Goal: Information Seeking & Learning: Learn about a topic

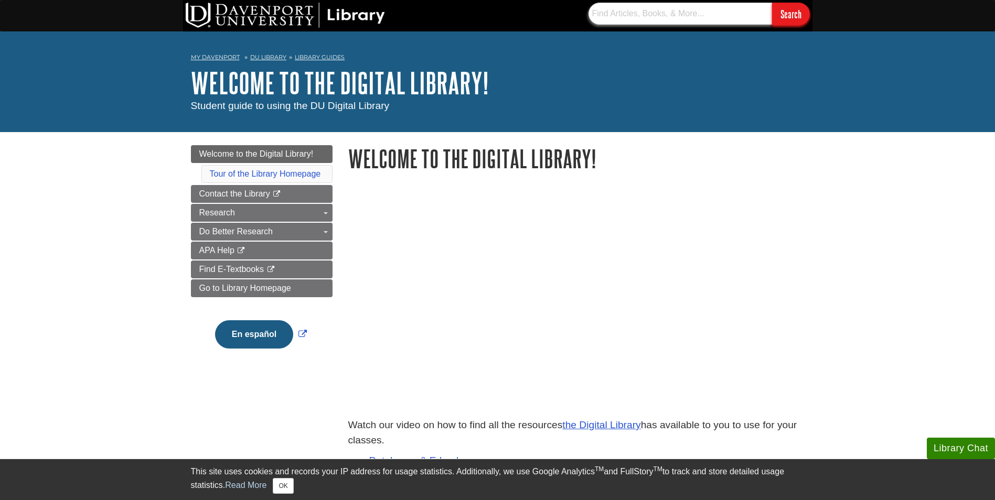
drag, startPoint x: 693, startPoint y: 9, endPoint x: 688, endPoint y: 12, distance: 5.4
click at [693, 9] on input "text" at bounding box center [680, 14] width 184 height 22
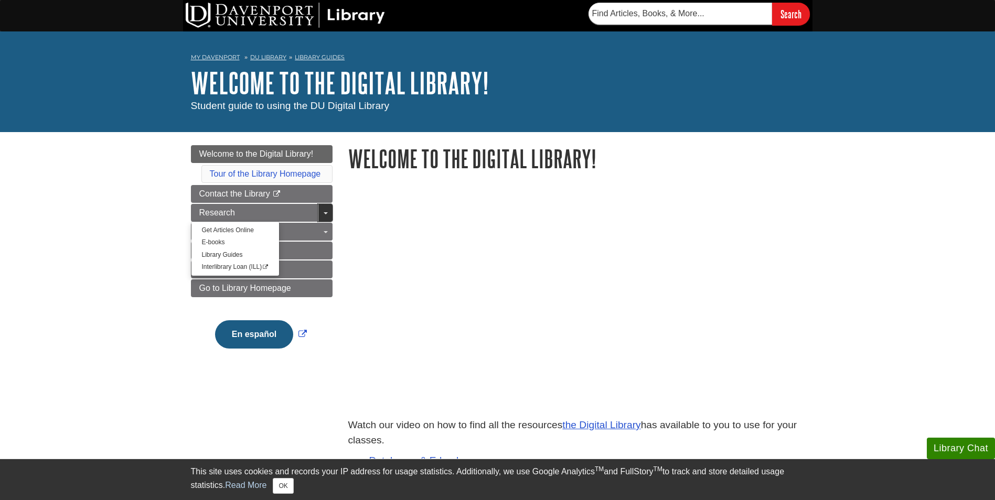
click at [329, 210] on link "Toggle Dropdown" at bounding box center [325, 213] width 15 height 18
click at [326, 214] on span "Guide Page Menu" at bounding box center [326, 213] width 4 height 2
click at [50, 222] on body "Library Chat This site uses cookies and records your IP address for usage stati…" at bounding box center [497, 435] width 995 height 870
click at [235, 229] on link "Get Articles Online" at bounding box center [235, 230] width 88 height 12
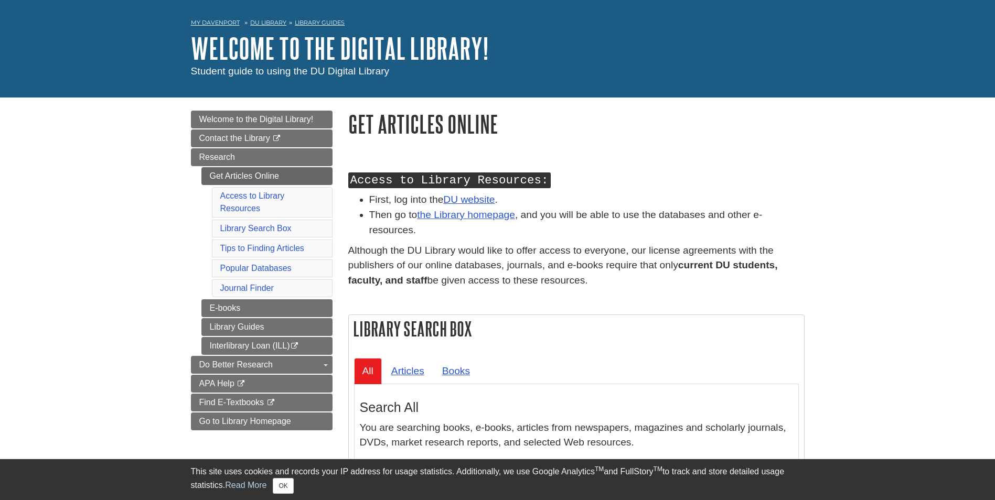
scroll to position [52, 0]
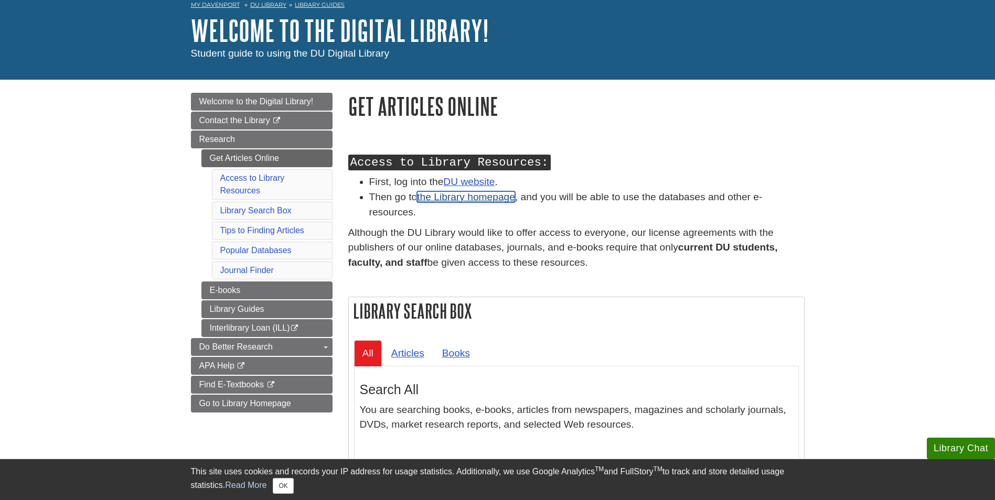
click at [468, 198] on link "the Library homepage" at bounding box center [466, 196] width 98 height 11
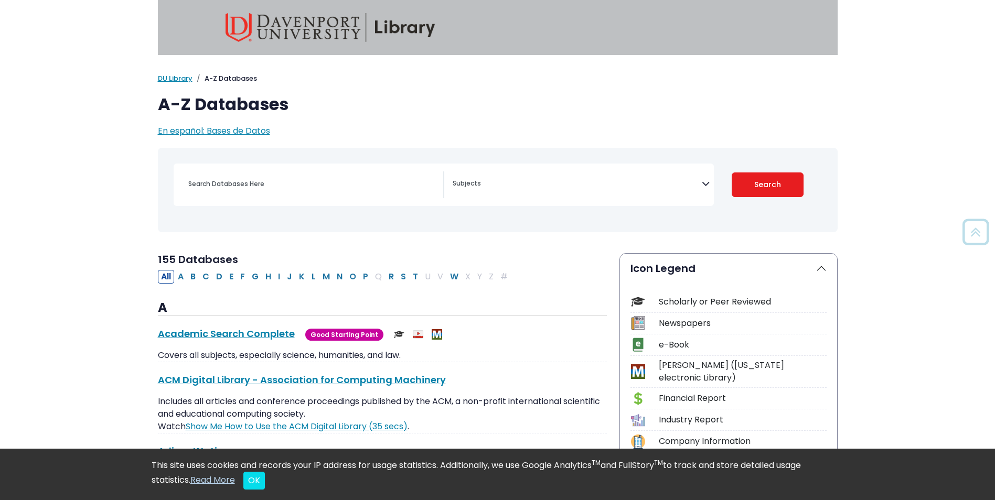
select select "Database Subject Filter"
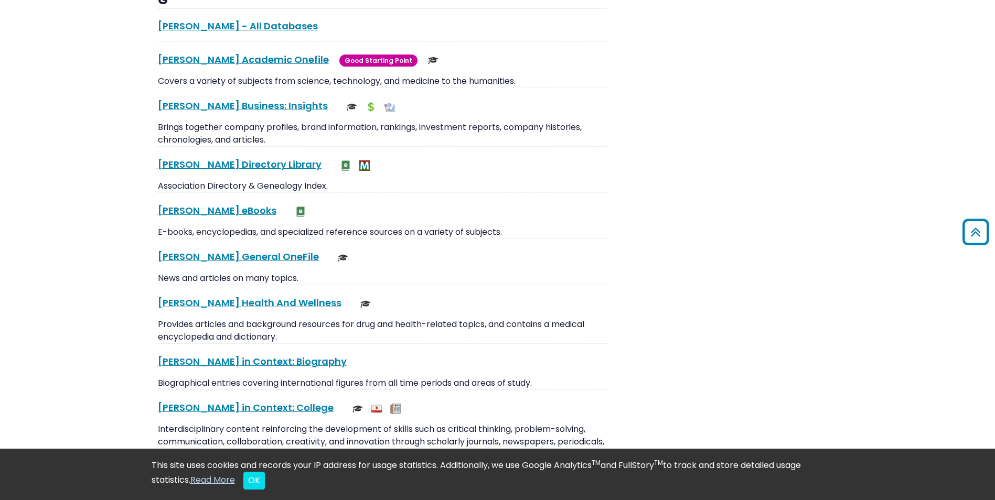
scroll to position [2045, 0]
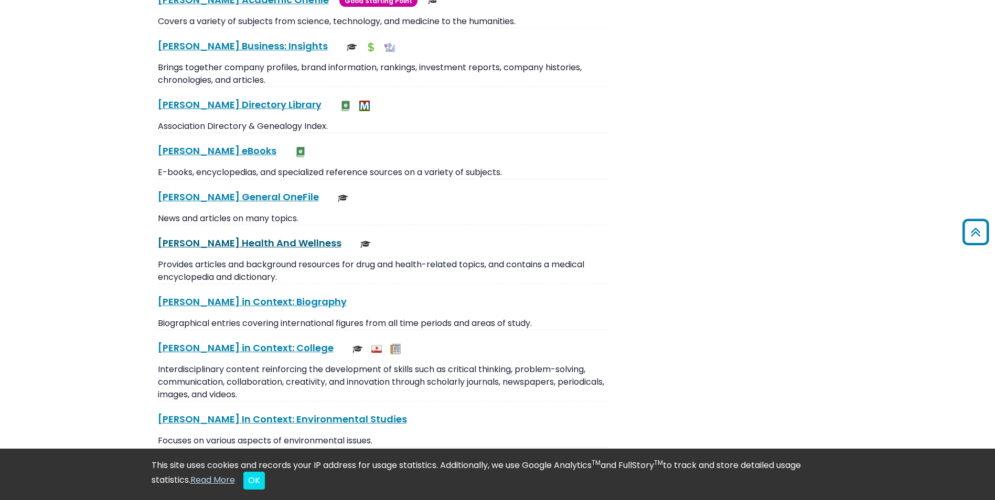
click at [250, 236] on link "[PERSON_NAME] Health And Wellness This link opens in a new window" at bounding box center [250, 242] width 184 height 13
